Goal: Task Accomplishment & Management: Complete application form

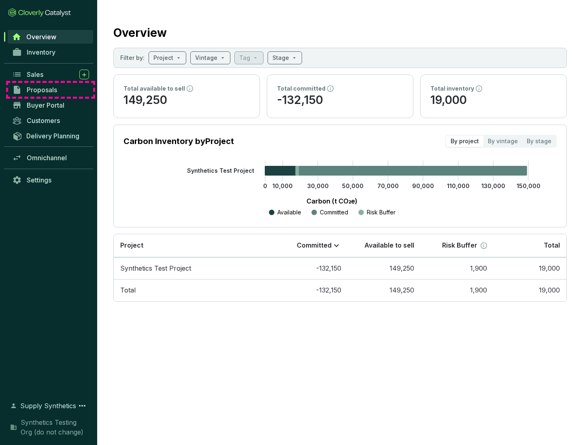
click at [51, 90] on span "Proposals" at bounding box center [42, 90] width 30 height 8
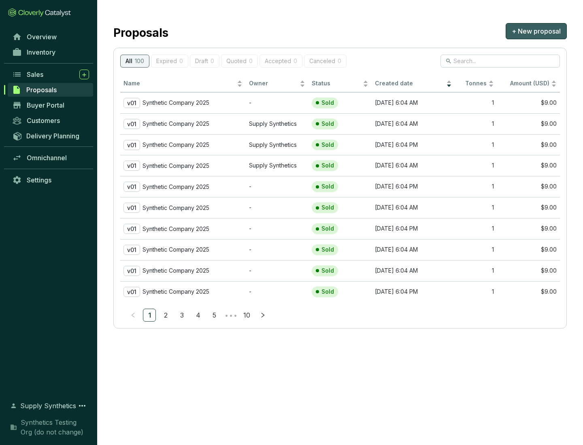
click at [536, 31] on span "+ New proposal" at bounding box center [535, 31] width 49 height 10
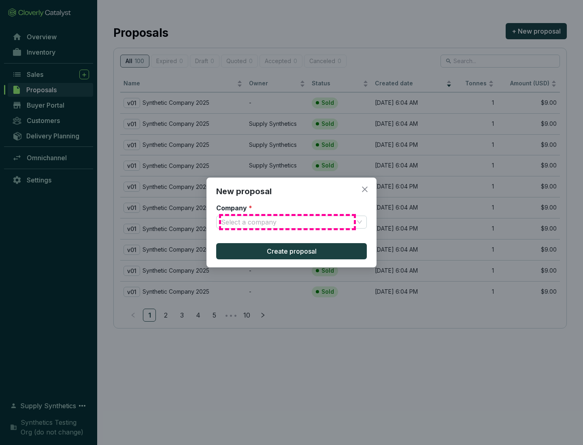
click at [287, 222] on input "Company *" at bounding box center [287, 222] width 133 height 12
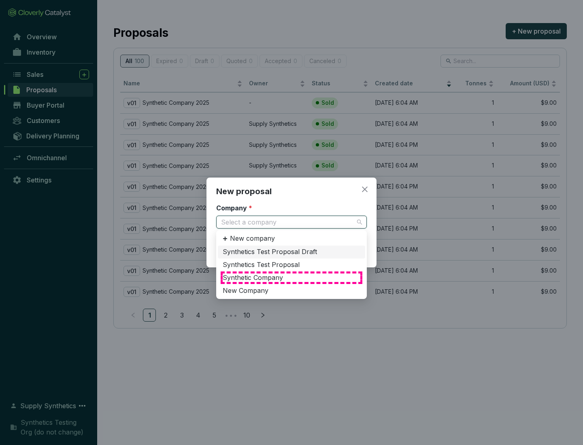
click at [291, 278] on div "Synthetic Company" at bounding box center [292, 277] width 138 height 9
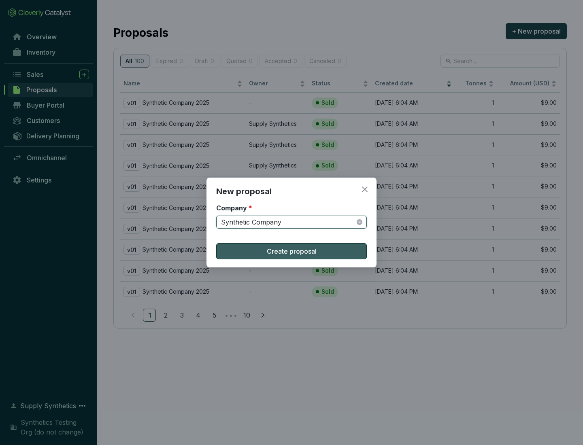
click at [291, 251] on span "Create proposal" at bounding box center [292, 251] width 50 height 10
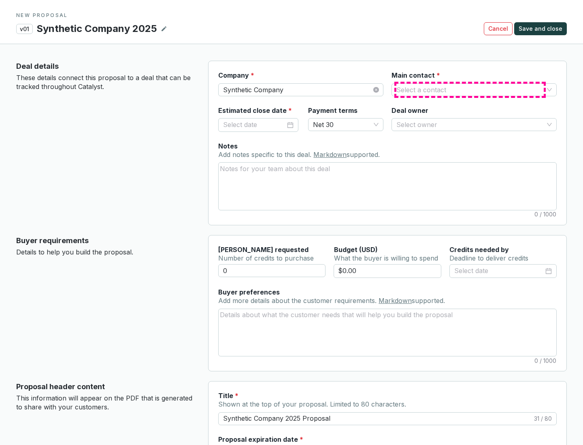
click at [470, 89] on input "Main contact *" at bounding box center [469, 90] width 147 height 12
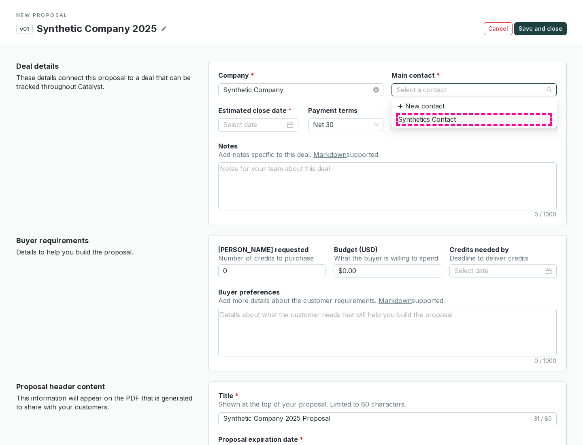
click at [473, 119] on div "Synthetics Contact" at bounding box center [474, 119] width 152 height 9
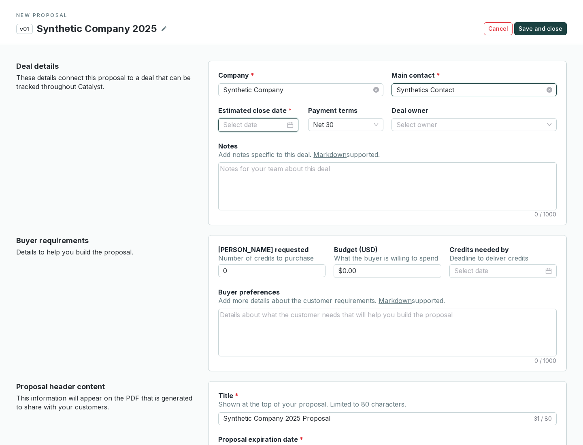
click at [254, 125] on input "Estimated close date *" at bounding box center [254, 125] width 62 height 11
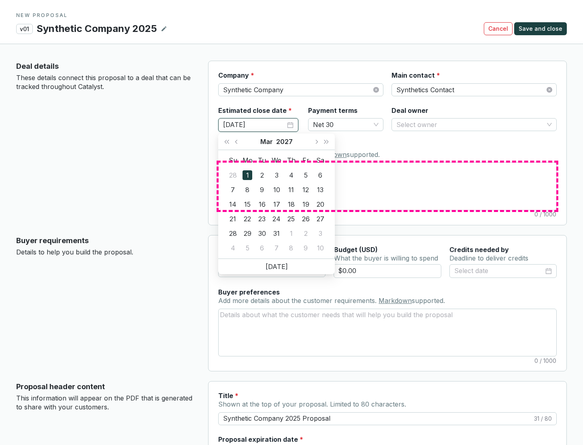
type input "[DATE]"
click at [387, 186] on textarea "Notes Add notes specific to this deal. Markdown supported." at bounding box center [386, 186] width 337 height 47
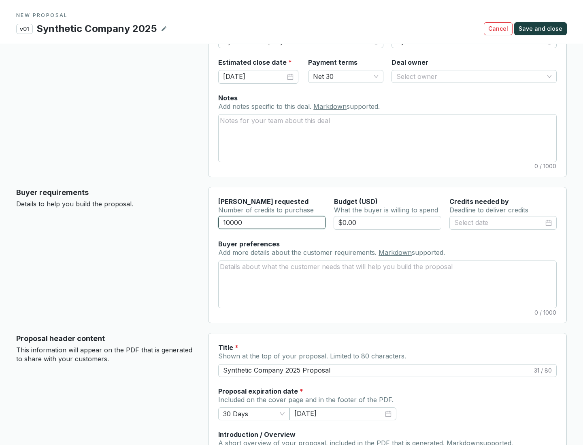
scroll to position [49, 0]
type input "10000"
type input "$0.00"
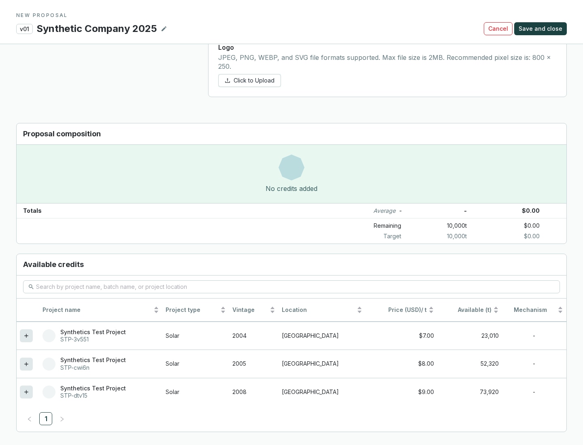
click at [26, 392] on icon at bounding box center [26, 392] width 4 height 4
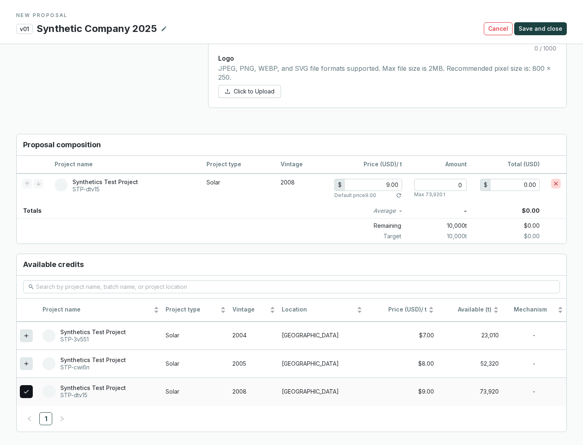
scroll to position [465, 0]
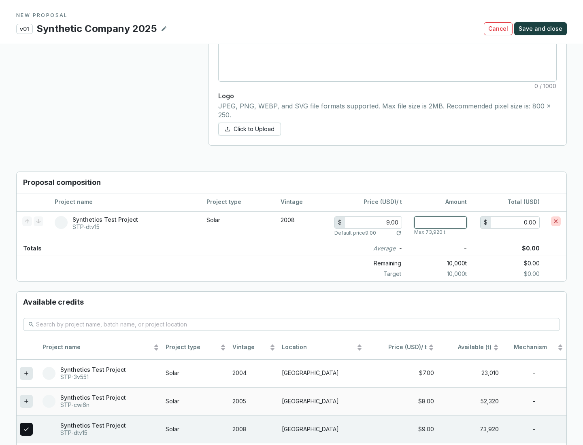
type input "1"
type input "9.00"
type input "1"
click at [541, 29] on span "Save and close" at bounding box center [540, 29] width 44 height 8
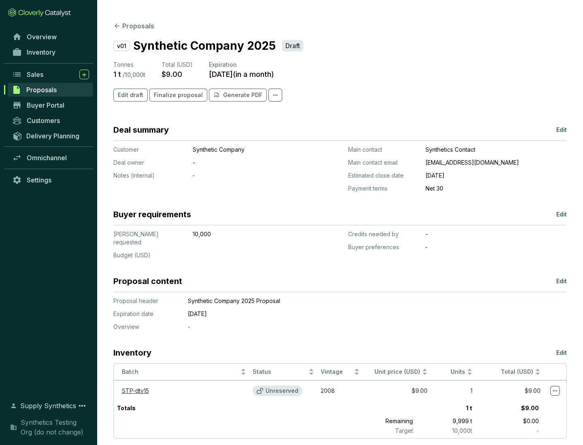
click at [176, 95] on span "Finalize proposal" at bounding box center [178, 95] width 49 height 8
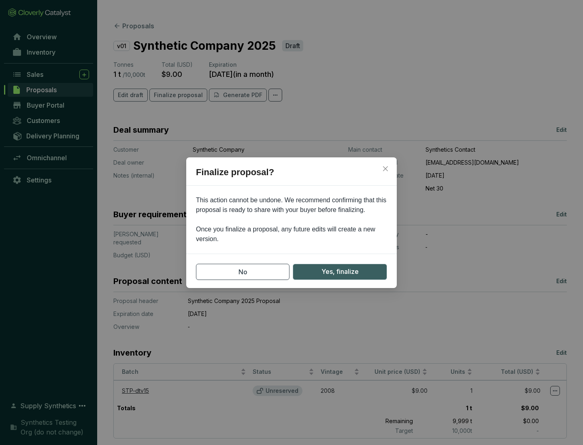
click at [339, 271] on span "Yes, finalize" at bounding box center [339, 272] width 37 height 10
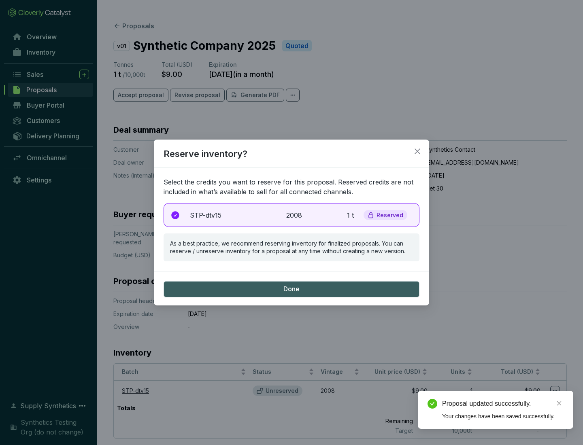
click at [291, 215] on p "2008" at bounding box center [295, 215] width 18 height 10
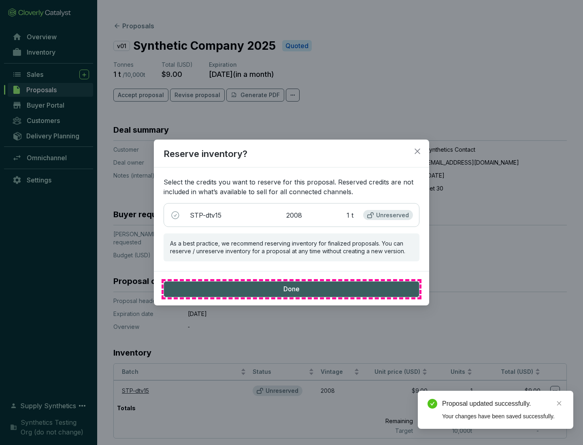
click at [291, 289] on span "Done" at bounding box center [291, 289] width 16 height 9
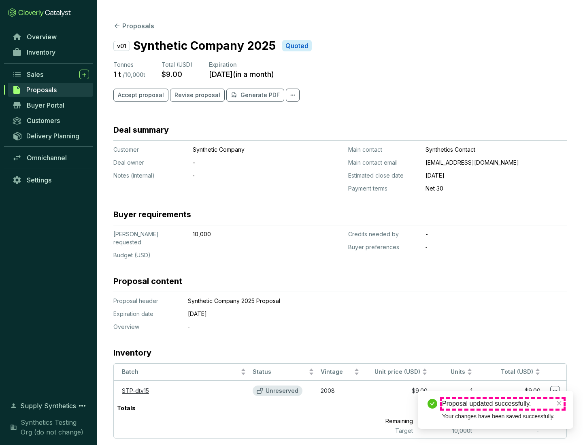
click at [502, 404] on div "Proposal updated successfully." at bounding box center [502, 404] width 121 height 10
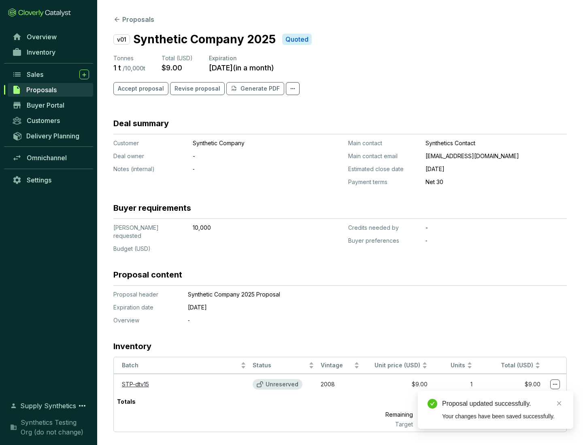
click at [555, 384] on icon at bounding box center [555, 384] width 4 height 1
click at [530, 394] on div "Proposal updated successfully. Your changes have been saved successfully." at bounding box center [494, 410] width 155 height 38
click at [502, 404] on div "Proposal updated successfully." at bounding box center [502, 404] width 121 height 10
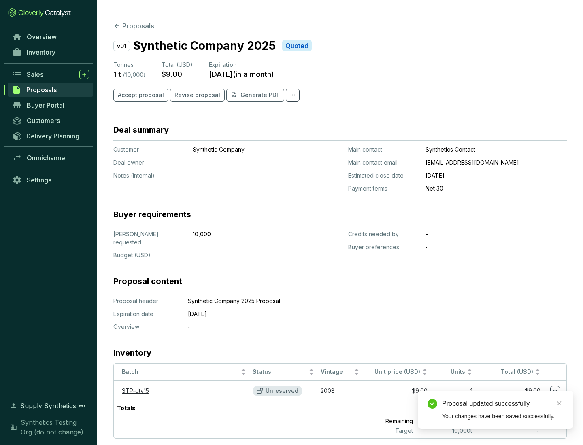
click at [140, 95] on span "Accept proposal" at bounding box center [141, 95] width 46 height 8
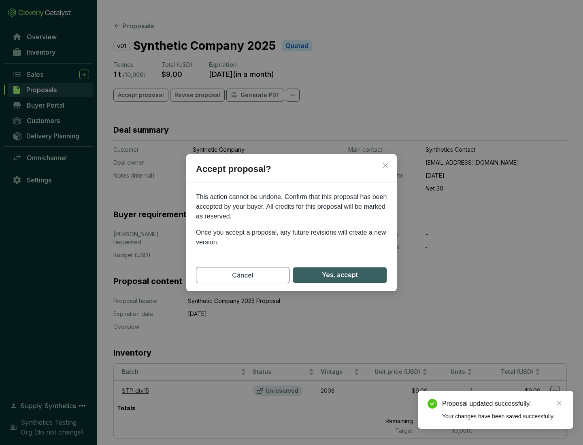
click at [339, 275] on span "Yes, accept" at bounding box center [340, 275] width 36 height 10
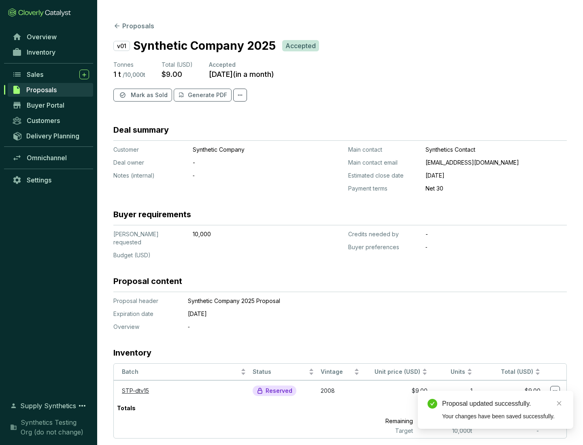
click at [148, 95] on span "Mark as Sold" at bounding box center [149, 95] width 37 height 8
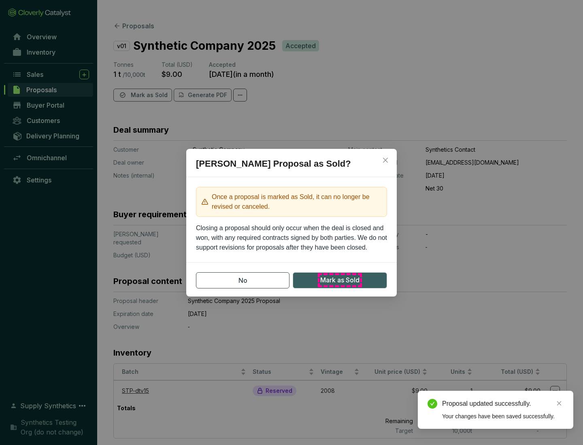
click at [339, 280] on span "Mark as Sold" at bounding box center [339, 280] width 39 height 10
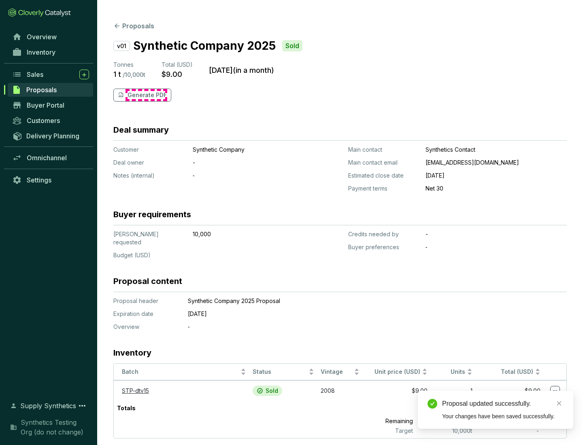
click at [146, 95] on p "Generate PDF" at bounding box center [146, 95] width 39 height 8
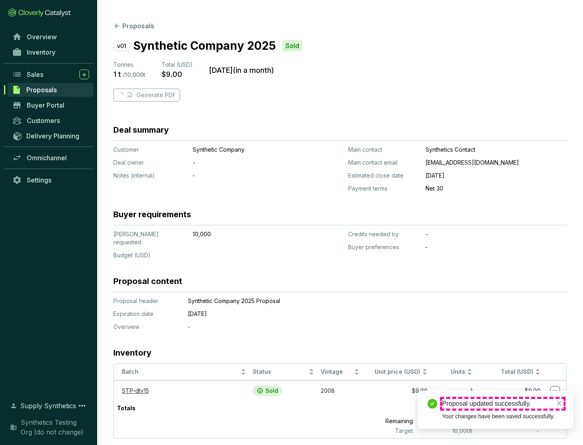
click at [502, 404] on div "Proposal updated successfully." at bounding box center [502, 404] width 121 height 10
